Goal: Task Accomplishment & Management: Complete application form

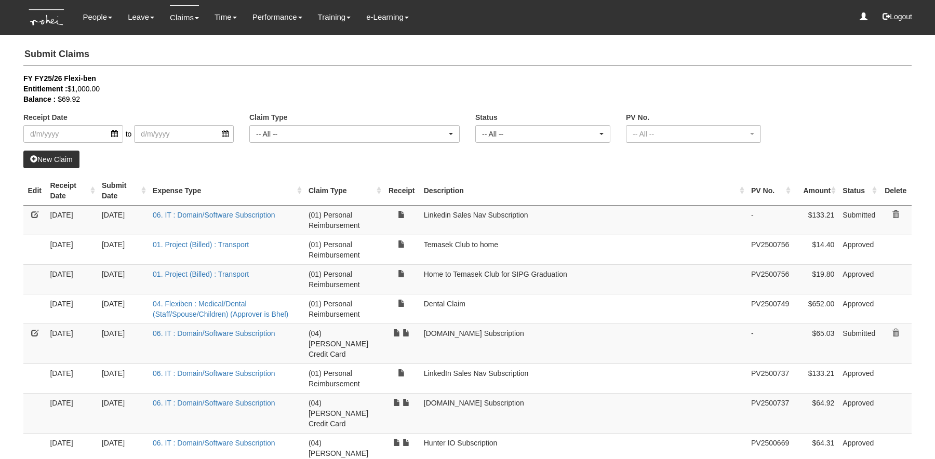
select select "50"
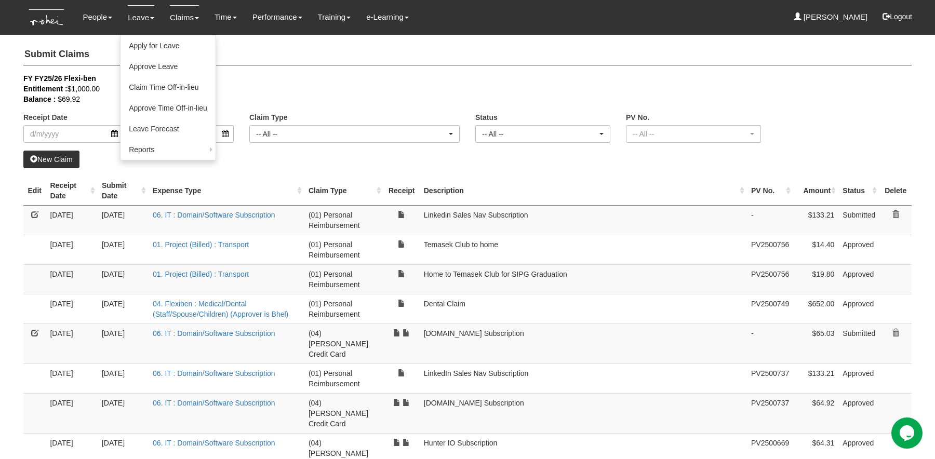
click at [134, 11] on link "Leave" at bounding box center [141, 17] width 27 height 24
click at [140, 42] on link "Apply for Leave" at bounding box center [168, 45] width 95 height 21
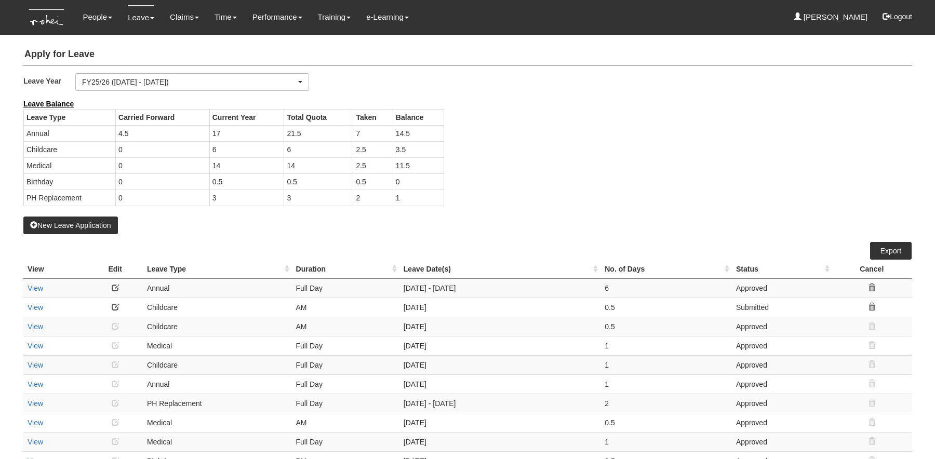
select select "50"
